Goal: Task Accomplishment & Management: Use online tool/utility

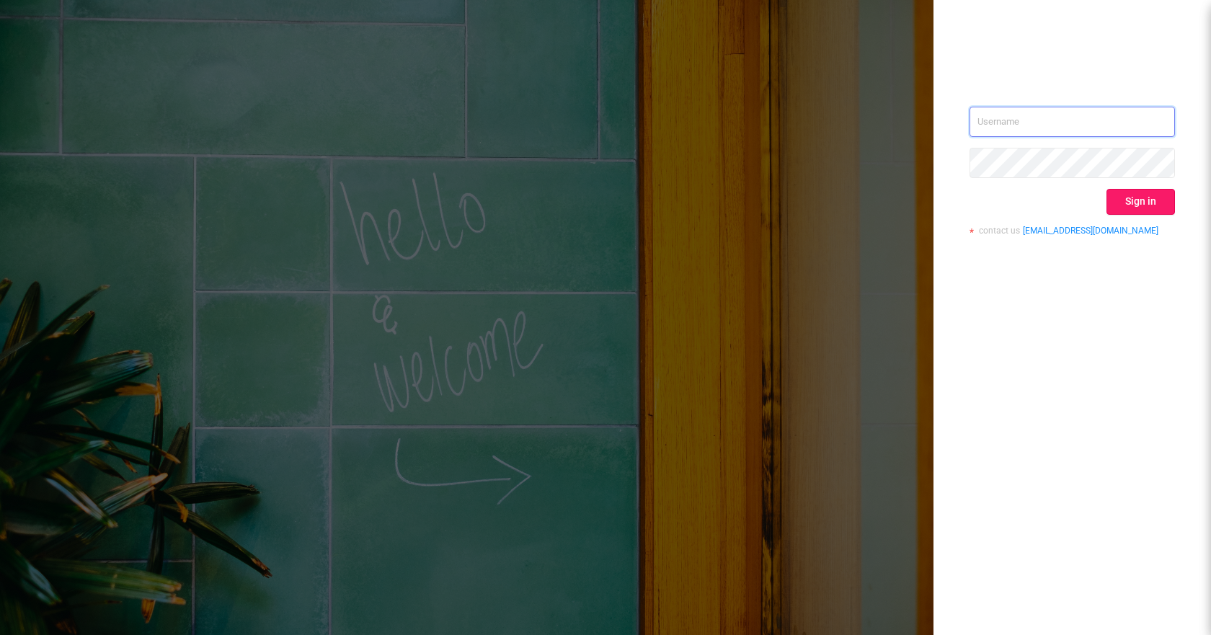
type input "[EMAIL_ADDRESS][DOMAIN_NAME]"
click at [1151, 200] on button "Sign in" at bounding box center [1141, 202] width 68 height 26
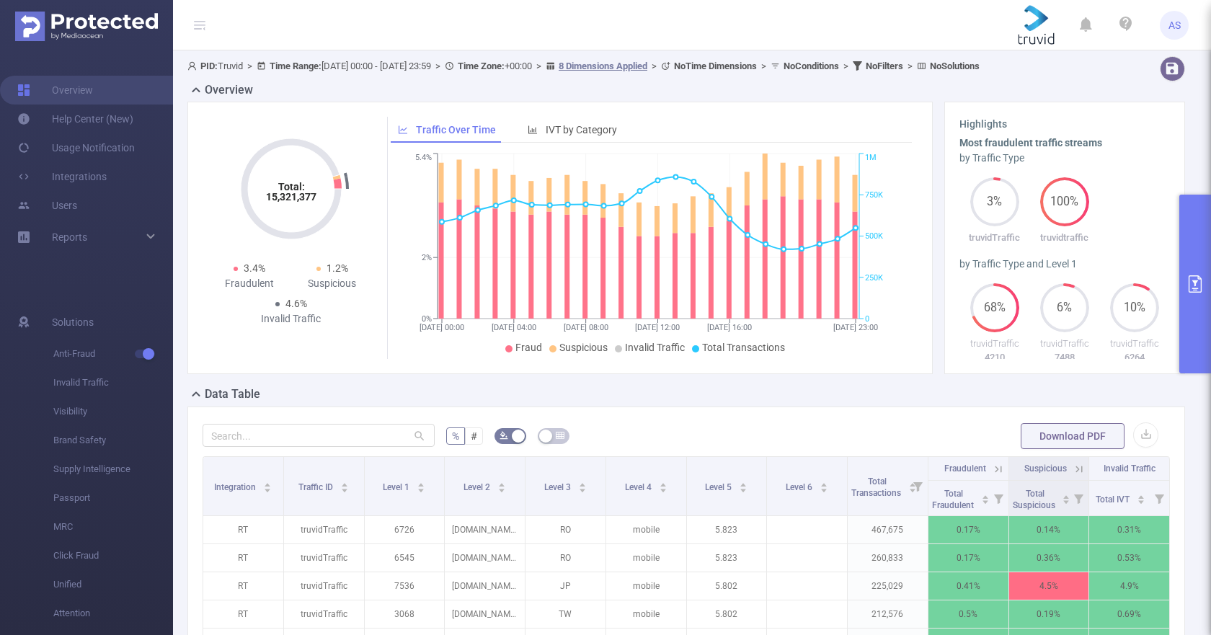
click at [1192, 259] on button "primary" at bounding box center [1196, 284] width 32 height 179
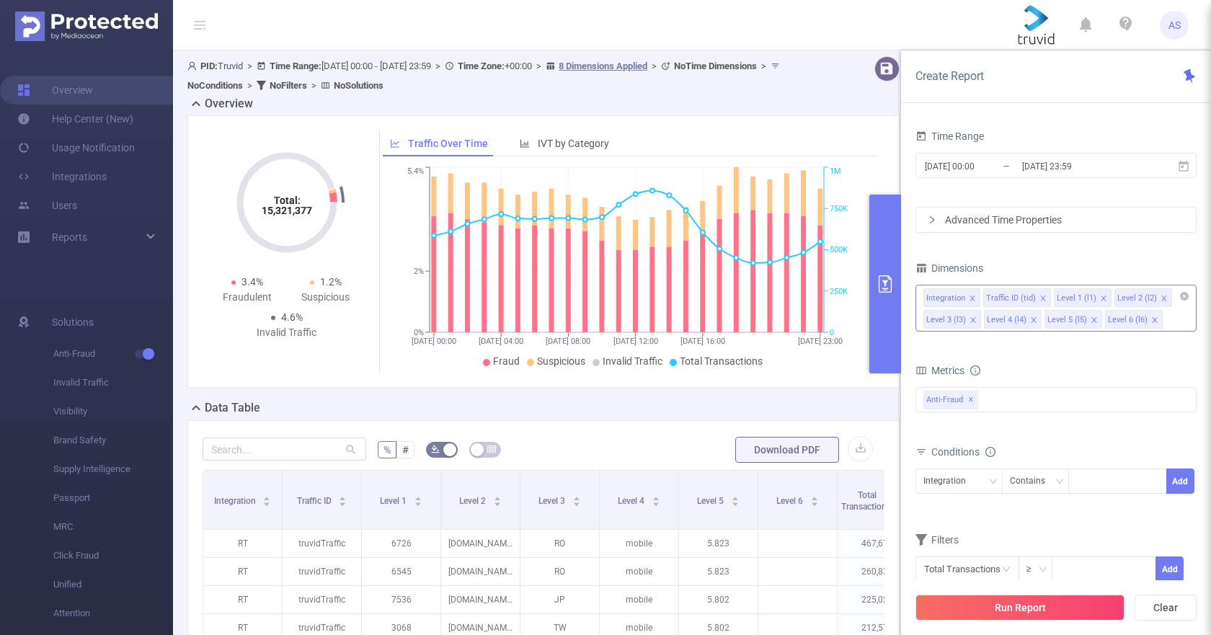
click at [1152, 320] on icon "icon: close" at bounding box center [1154, 319] width 5 height 5
click at [1092, 322] on icon "icon: close" at bounding box center [1094, 320] width 7 height 7
click at [1030, 320] on icon "icon: close" at bounding box center [1033, 320] width 7 height 7
click at [976, 322] on li "Level 3 (l3)" at bounding box center [953, 319] width 58 height 19
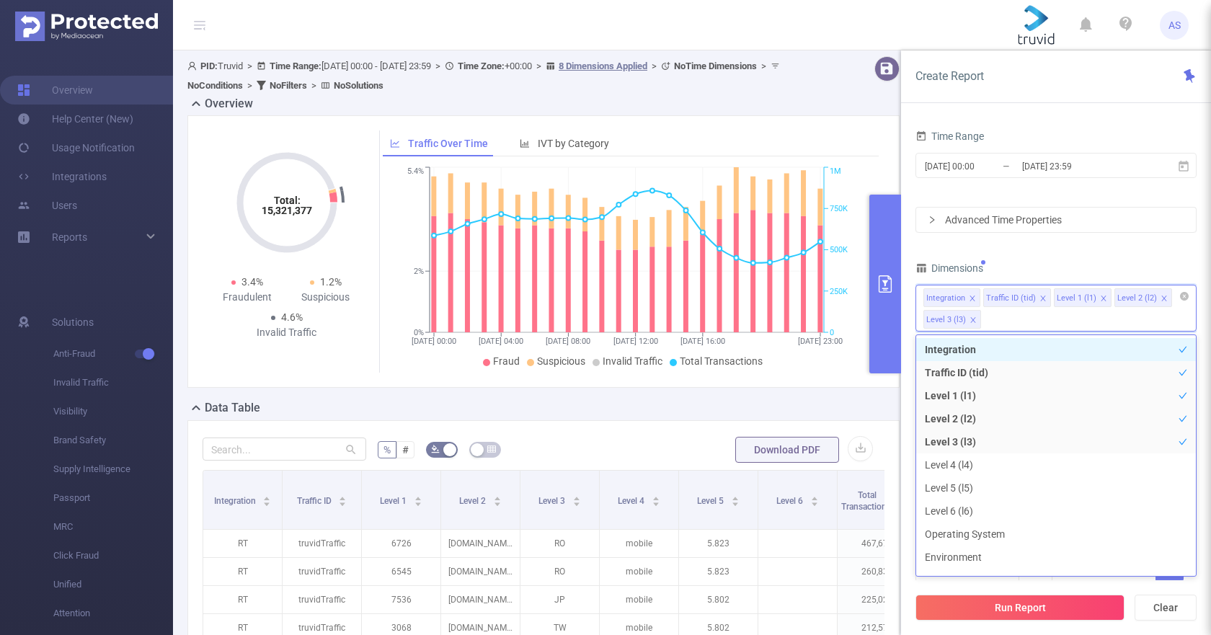
click at [972, 321] on icon "icon: close" at bounding box center [973, 319] width 5 height 5
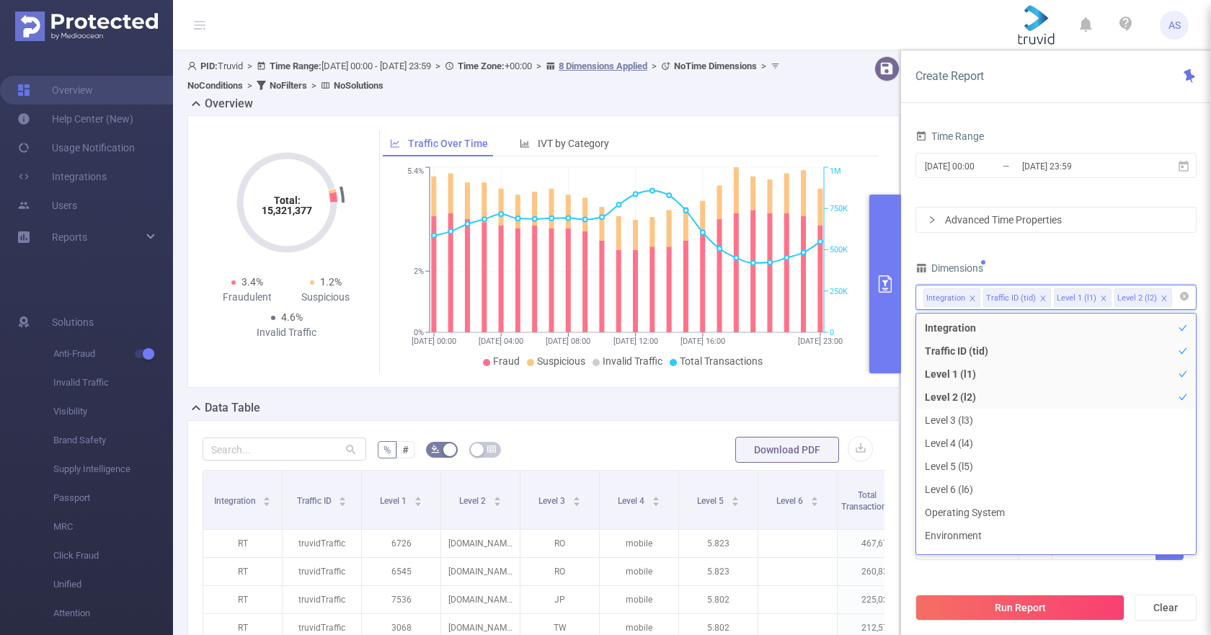
click at [1205, 335] on div "Time Range [DATE] 00:00 _ [DATE] 23:59 Advanced Time Properties Dimensions Inte…" at bounding box center [1056, 386] width 310 height 549
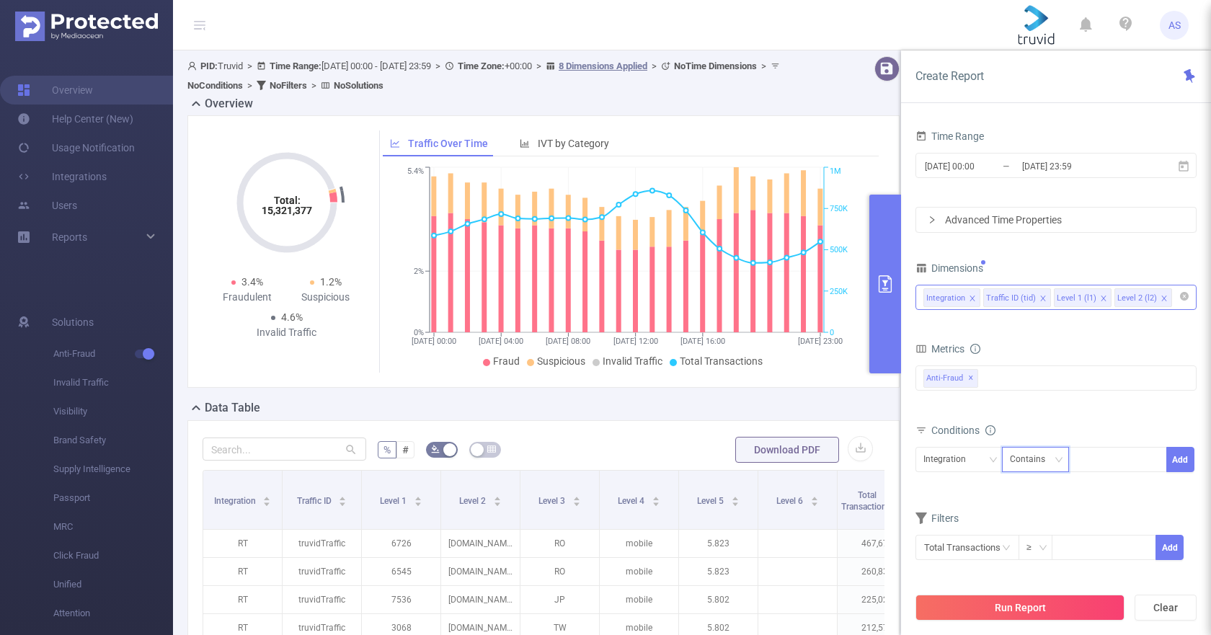
click at [1028, 460] on div "Contains" at bounding box center [1032, 460] width 45 height 24
click at [975, 459] on div "Integration" at bounding box center [950, 460] width 53 height 24
click at [932, 557] on li "Level 2 (l2)" at bounding box center [959, 558] width 87 height 23
click at [1083, 469] on div at bounding box center [1080, 460] width 6 height 19
paste input "userstyles"
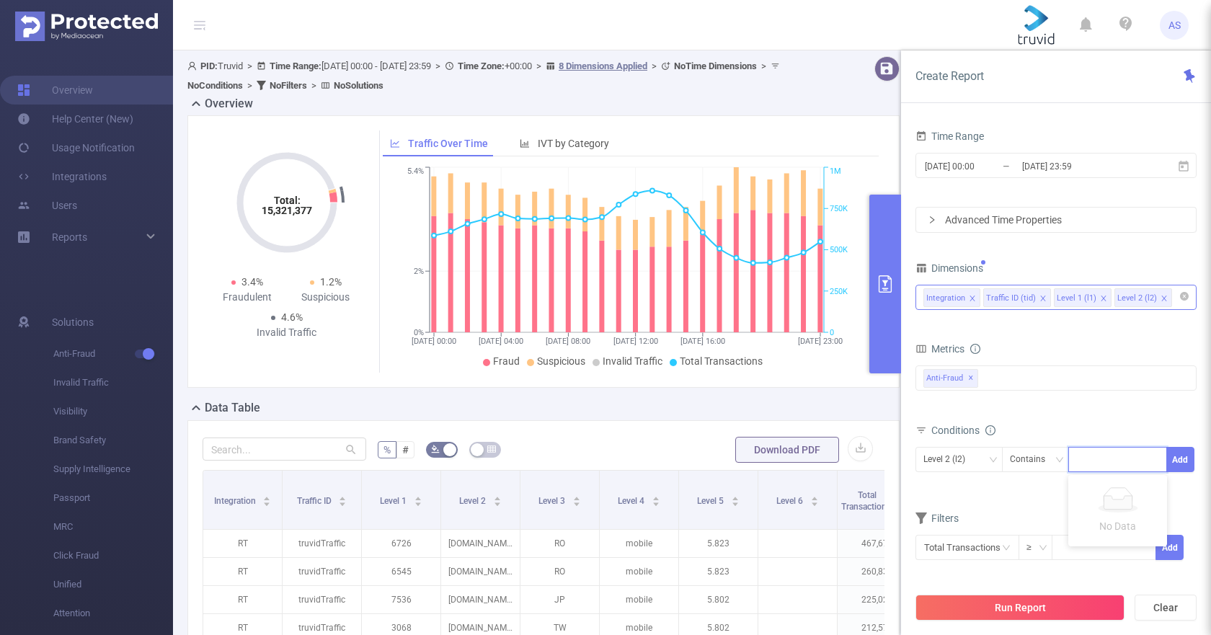
type input "userstyles"
click at [1101, 491] on li "userstyles" at bounding box center [1118, 489] width 99 height 23
click at [1187, 464] on button "Add" at bounding box center [1181, 459] width 28 height 25
click at [1190, 170] on icon at bounding box center [1183, 166] width 13 height 13
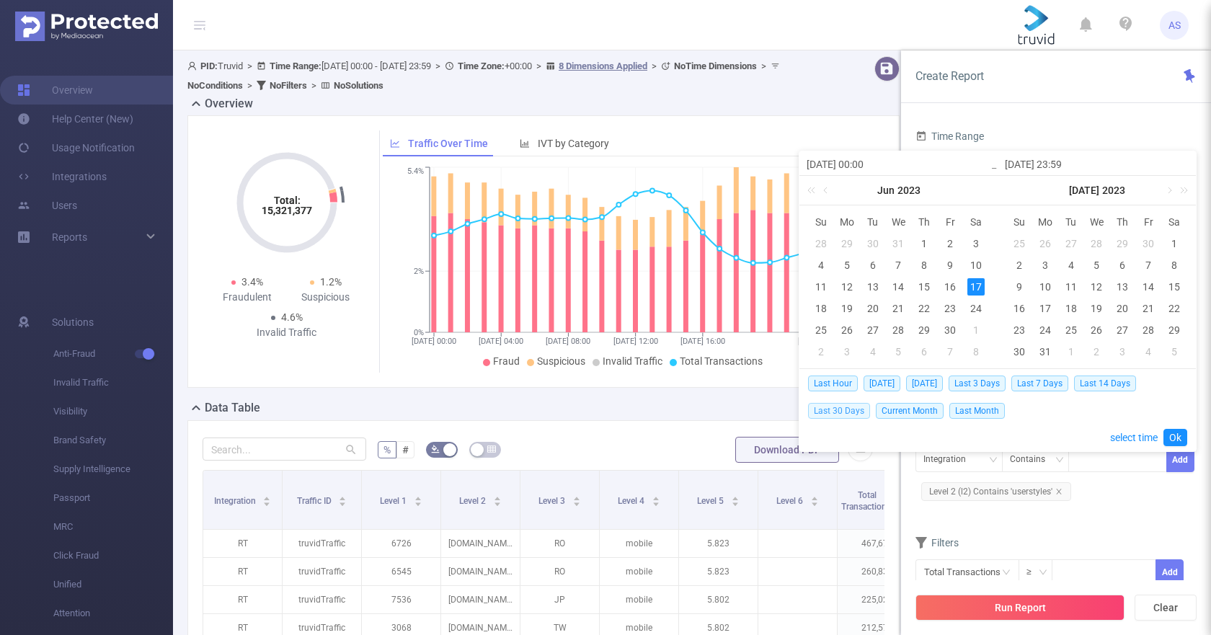
click at [843, 412] on span "Last 30 Days" at bounding box center [839, 411] width 62 height 16
type input "[DATE] 00:00"
type input "[DATE] 23:59"
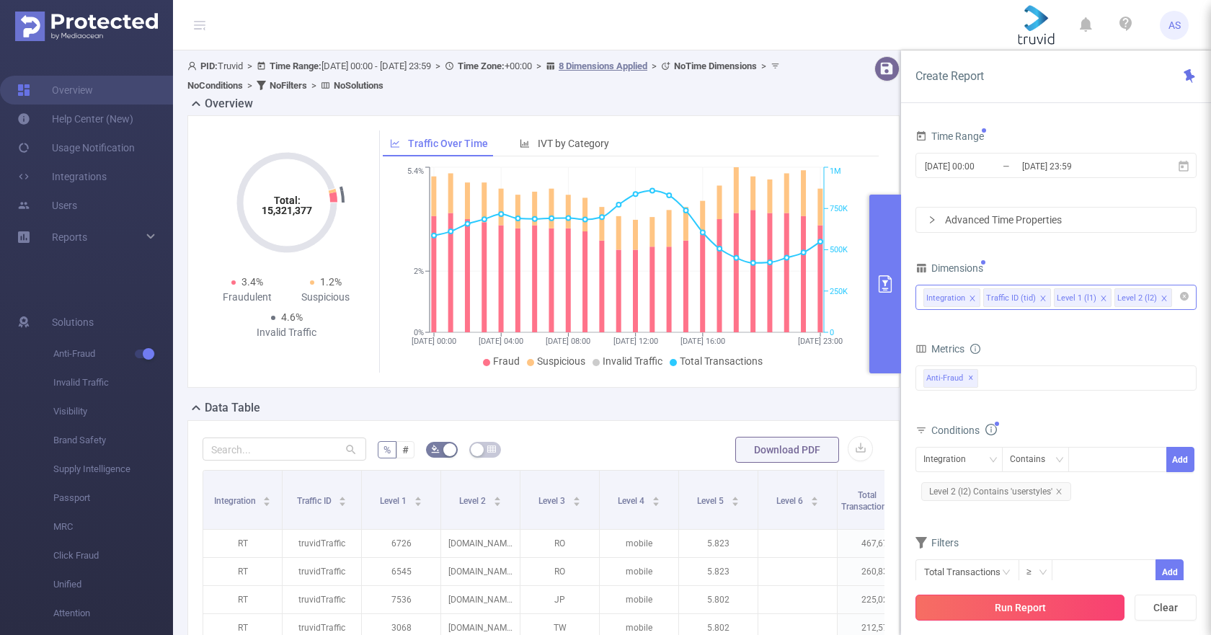
click at [1007, 609] on button "Run Report" at bounding box center [1020, 608] width 209 height 26
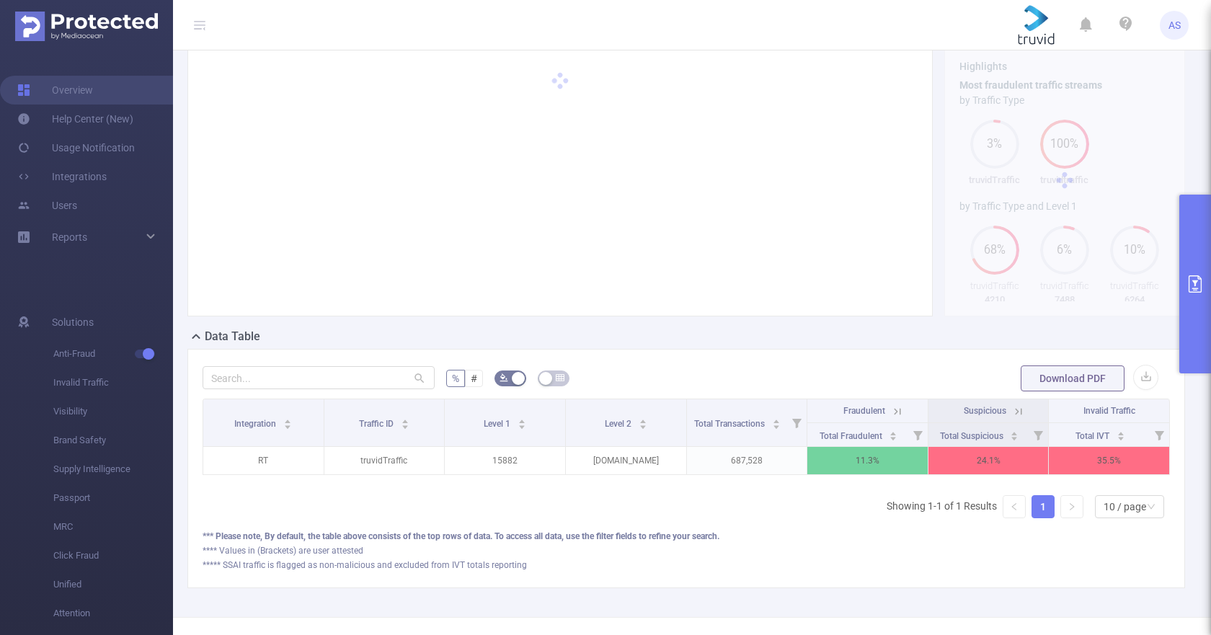
scroll to position [125, 0]
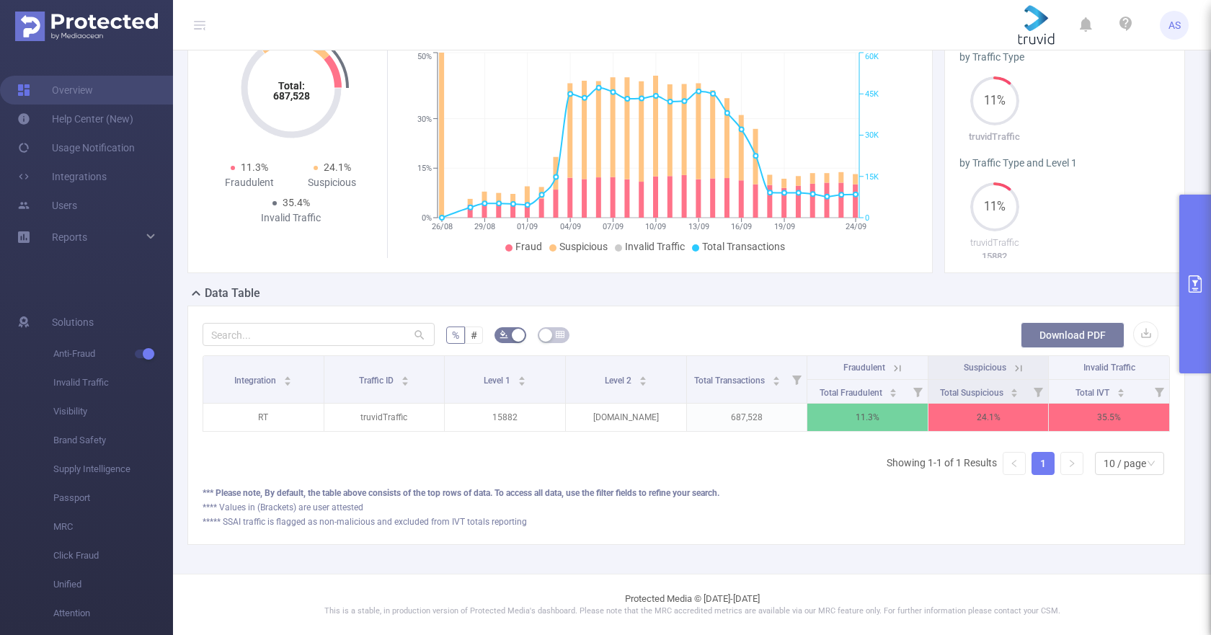
click at [1074, 324] on button "Download PDF" at bounding box center [1073, 335] width 104 height 26
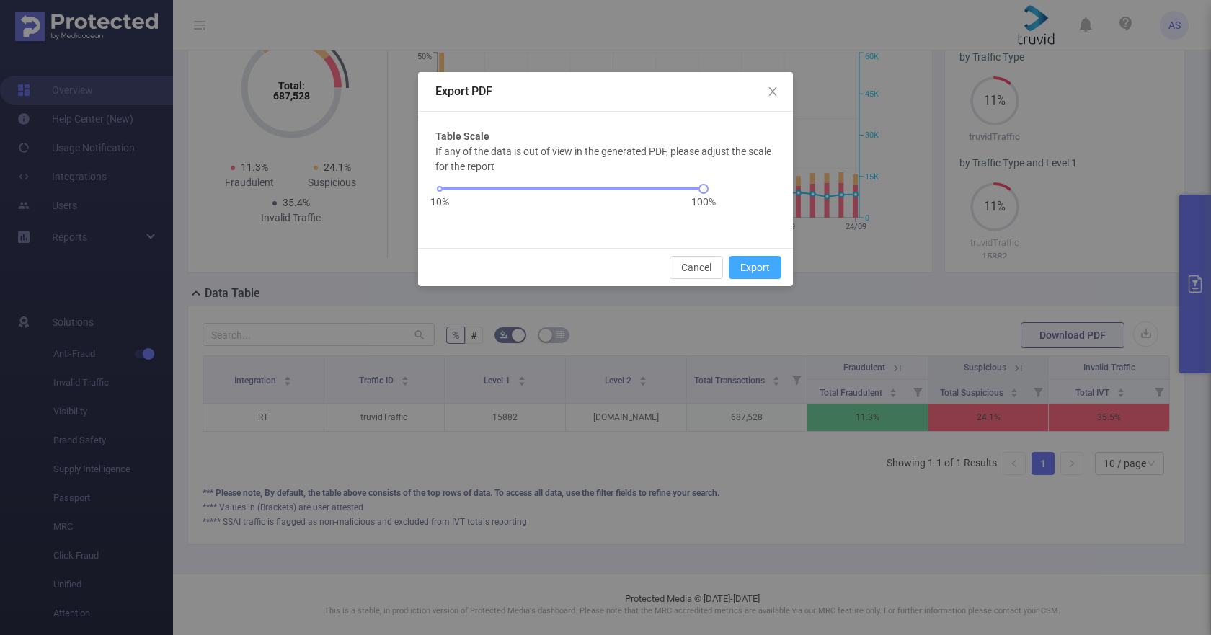
drag, startPoint x: 750, startPoint y: 273, endPoint x: 252, endPoint y: 152, distance: 512.6
click at [750, 273] on button "Export" at bounding box center [755, 267] width 53 height 23
